Goal: Find specific page/section: Find specific page/section

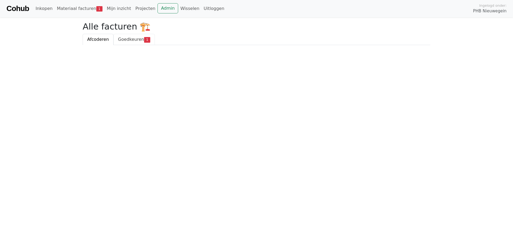
click at [126, 38] on span "Goedkeuren" at bounding box center [131, 39] width 26 height 5
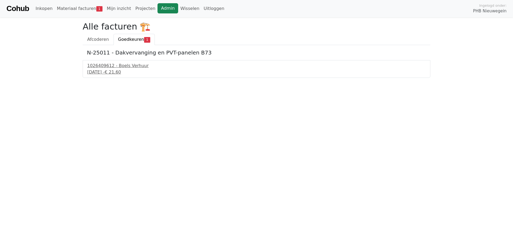
click at [157, 7] on link "Admin" at bounding box center [167, 8] width 21 height 10
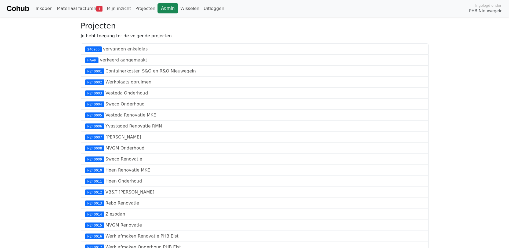
click at [157, 6] on link "Admin" at bounding box center [167, 8] width 21 height 10
